Goal: Ask a question

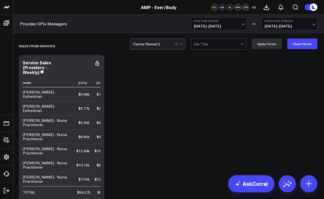
click at [242, 26] on span "[DATE] - [DATE]" at bounding box center [219, 26] width 50 height 4
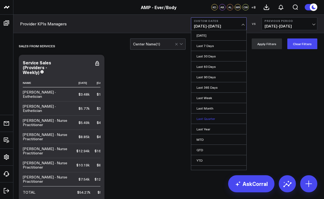
scroll to position [6, 0]
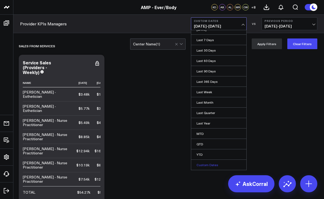
click at [205, 165] on link "Custom Dates" at bounding box center [218, 165] width 55 height 10
select select "8"
select select "2025"
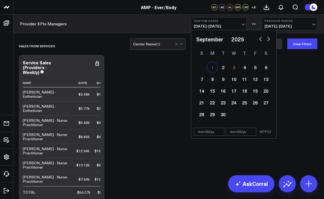
click at [212, 69] on div "1" at bounding box center [212, 67] width 11 height 11
type input "[DATE]"
select select "8"
select select "2025"
click at [232, 69] on div "3" at bounding box center [233, 67] width 11 height 11
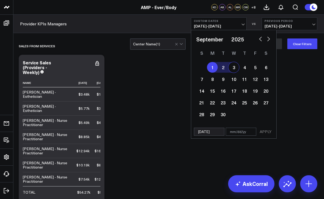
type input "[DATE]"
select select "8"
select select "2025"
click at [265, 130] on button "APPLY" at bounding box center [265, 132] width 16 height 8
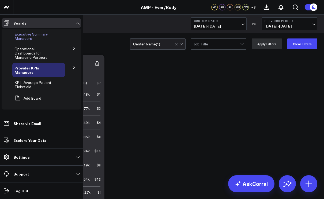
click at [26, 38] on span "Executive Summary Managers" at bounding box center [30, 36] width 33 height 9
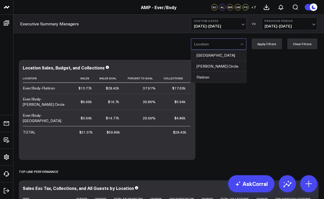
click at [243, 43] on div at bounding box center [241, 44] width 3 height 3
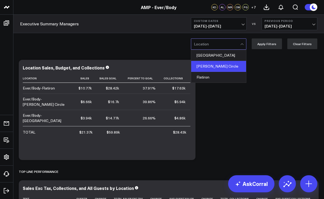
click at [224, 65] on div "[PERSON_NAME] Circle" at bounding box center [218, 66] width 55 height 11
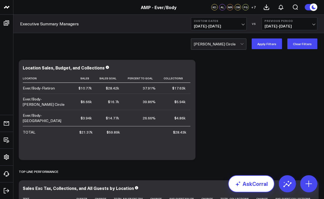
click at [244, 185] on link "AskCorral" at bounding box center [251, 183] width 46 height 17
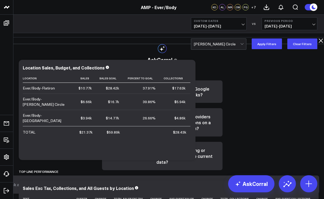
click at [185, 186] on textarea at bounding box center [157, 185] width 300 height 10
type textarea "utilization rate for [PERSON_NAME] circle"
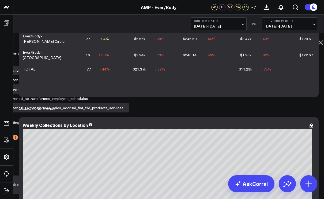
scroll to position [184, 0]
click at [186, 187] on textarea at bounding box center [157, 185] width 300 height 10
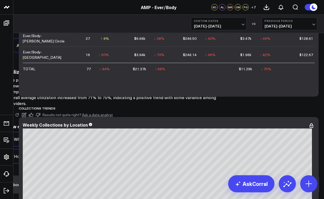
scroll to position [431, 0]
click at [204, 188] on textarea "rebooking rate fr=or [PERSON_NAME] circle" at bounding box center [157, 185] width 300 height 10
type textarea "rebooking rate for [PERSON_NAME] circle"
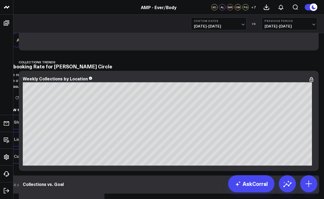
scroll to position [1059, 0]
click at [183, 187] on textarea at bounding box center [157, 185] width 300 height 10
type textarea "aov for [PERSON_NAME] circle"
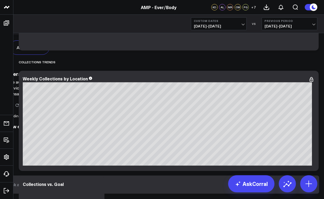
scroll to position [1684, 0]
